Goal: Task Accomplishment & Management: Use online tool/utility

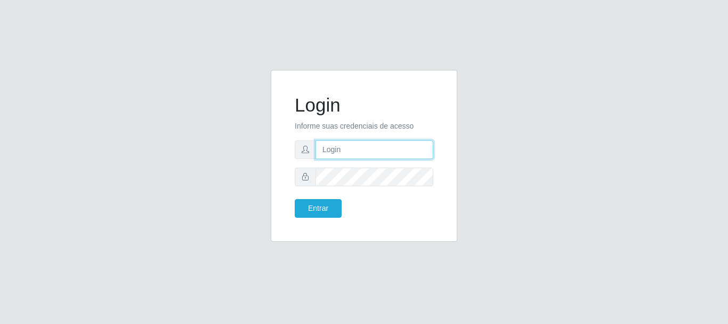
click at [367, 148] on input "text" at bounding box center [375, 149] width 118 height 19
type input "[PERSON_NAME]@[PERSON_NAME]"
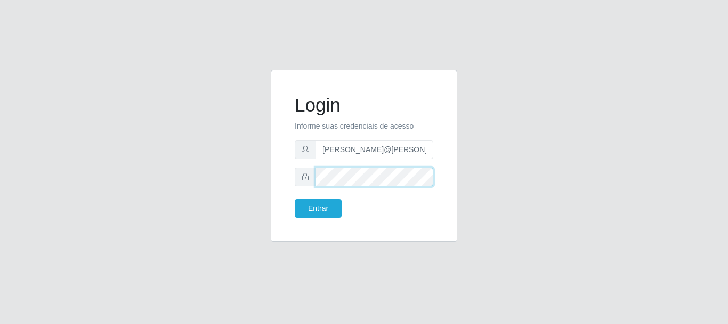
click at [295, 199] on button "Entrar" at bounding box center [318, 208] width 47 height 19
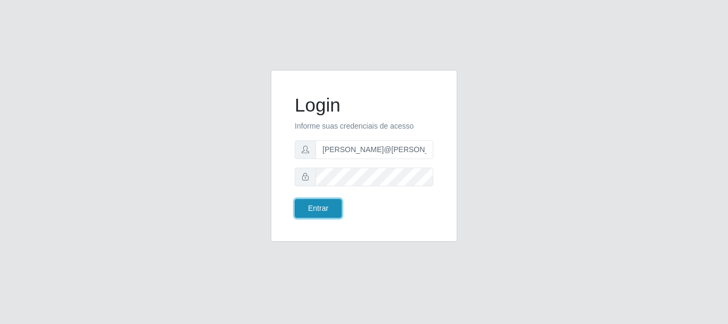
click at [313, 206] on button "Entrar" at bounding box center [318, 208] width 47 height 19
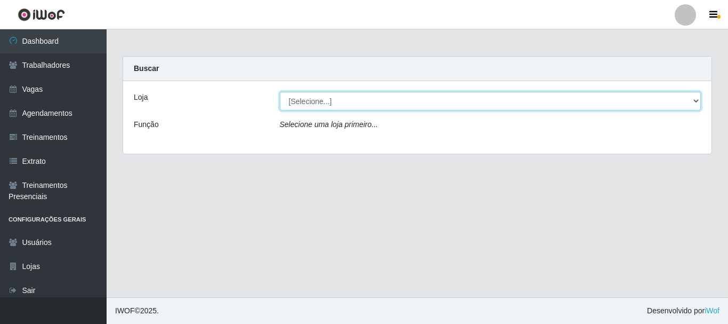
click at [405, 103] on select "[Selecione...] [GEOGRAPHIC_DATA]" at bounding box center [491, 101] width 422 height 19
select select "279"
click at [280, 92] on select "[Selecione...] [GEOGRAPHIC_DATA]" at bounding box center [491, 101] width 422 height 19
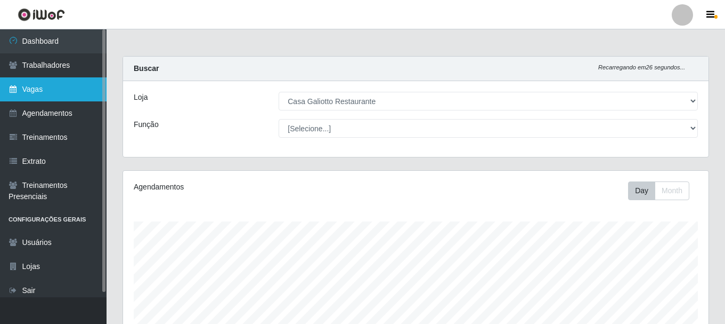
click at [61, 93] on link "Vagas" at bounding box center [53, 89] width 107 height 24
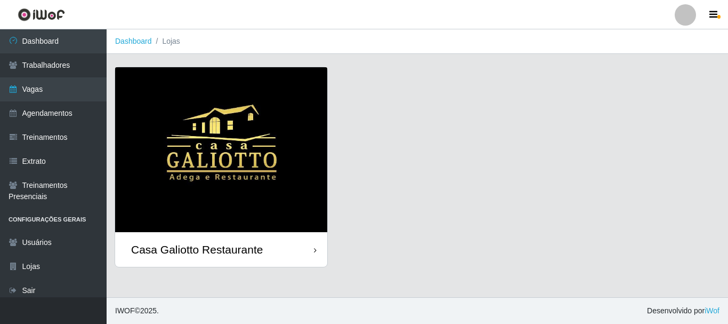
click at [250, 97] on img at bounding box center [221, 149] width 212 height 165
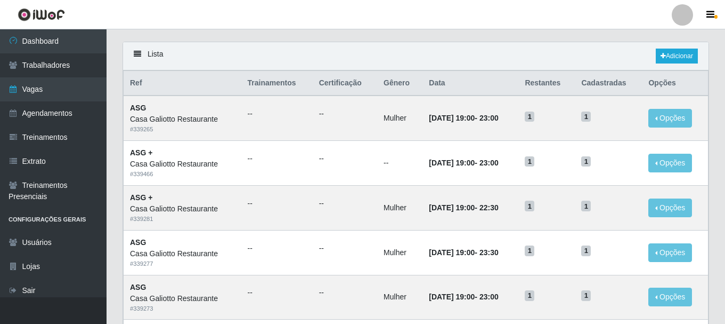
scroll to position [53, 0]
